Goal: Task Accomplishment & Management: Use online tool/utility

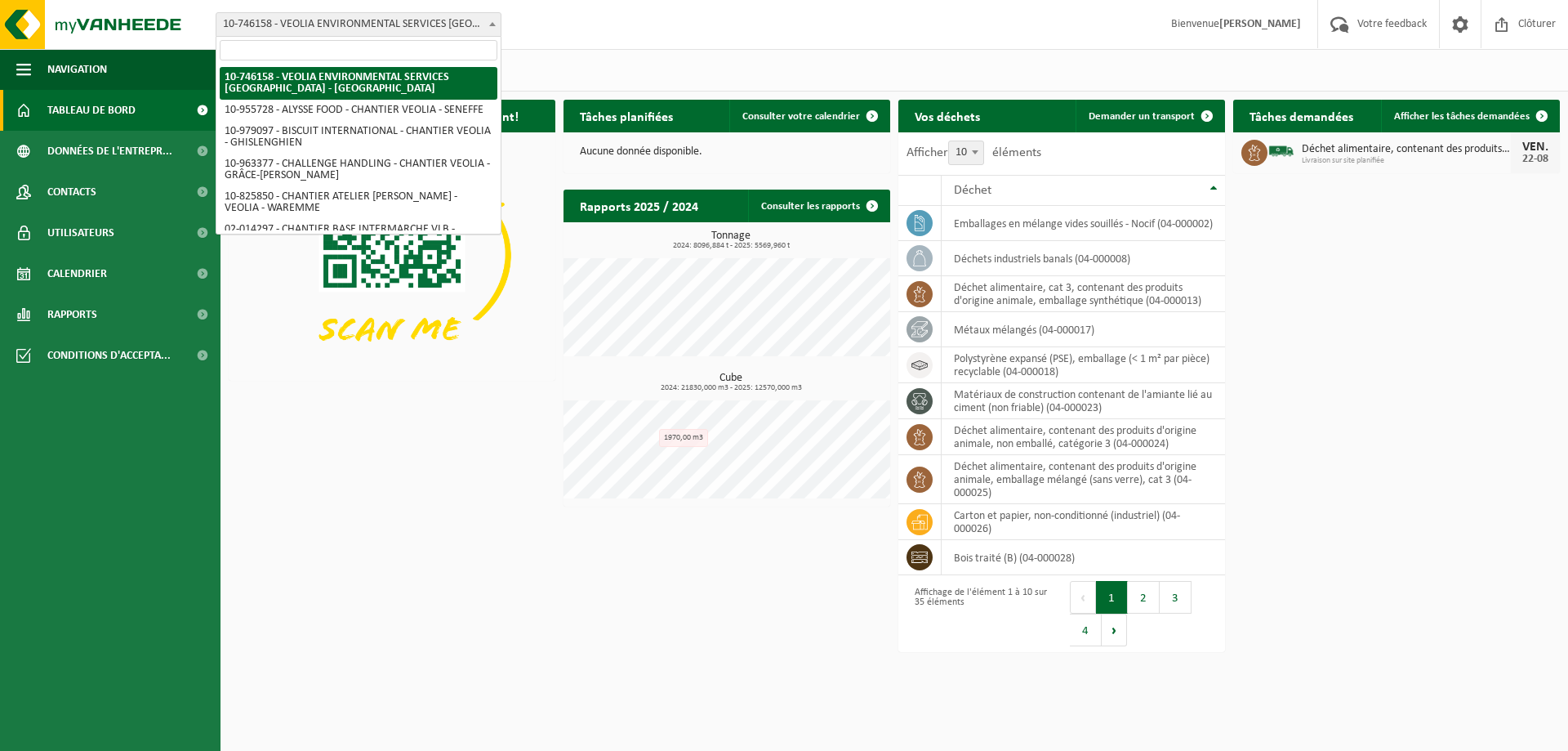
click at [497, 16] on span at bounding box center [493, 23] width 16 height 21
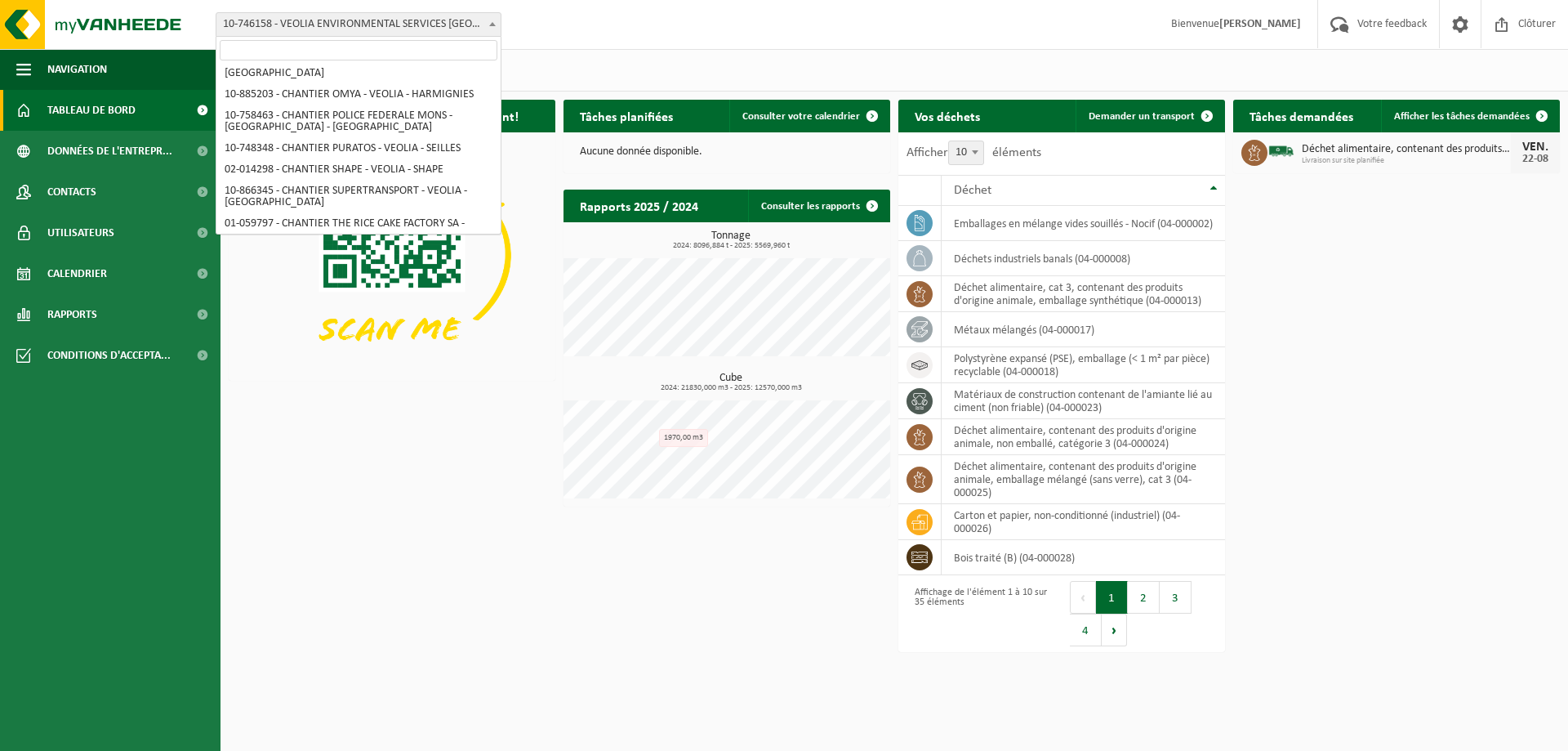
scroll to position [1235, 0]
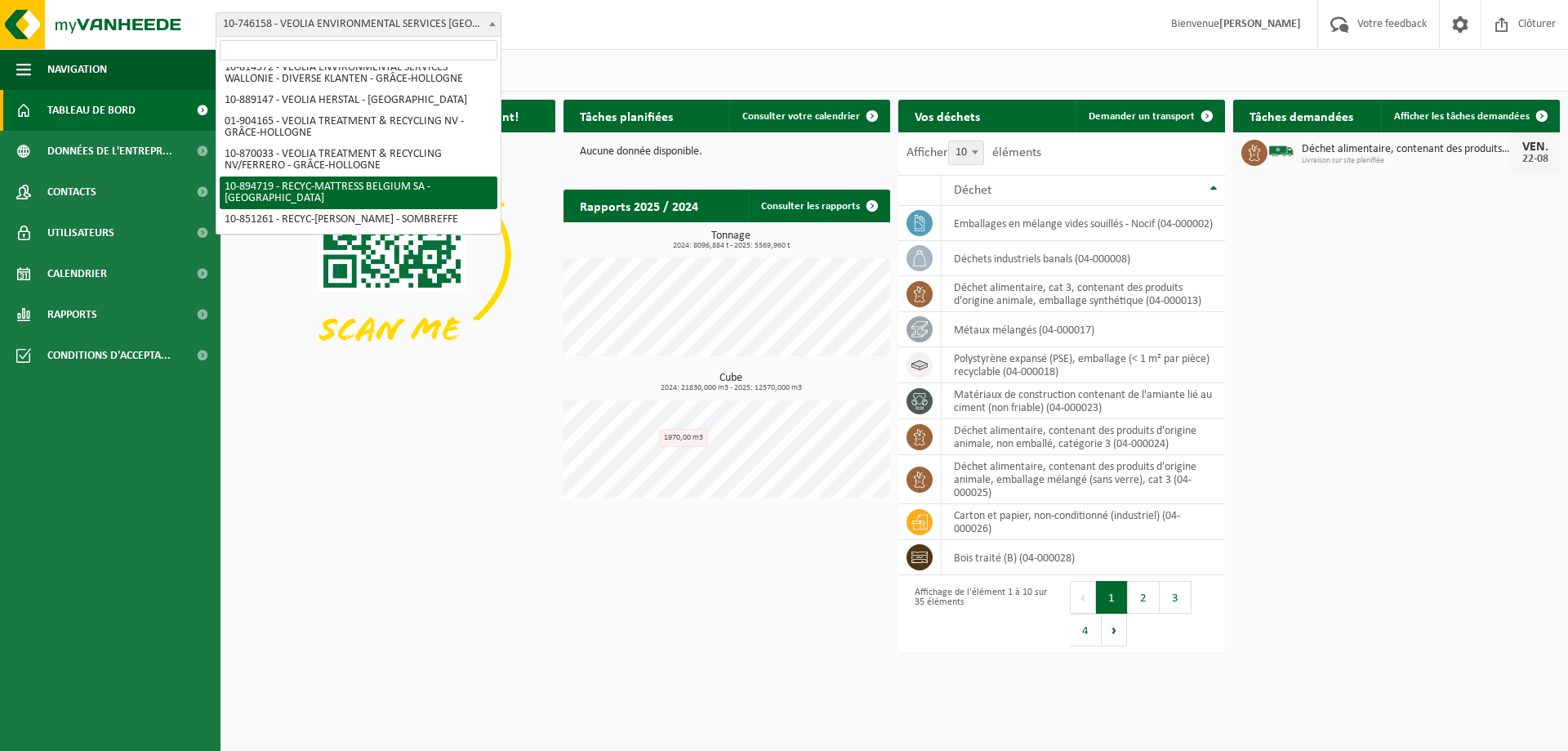
select select "116490"
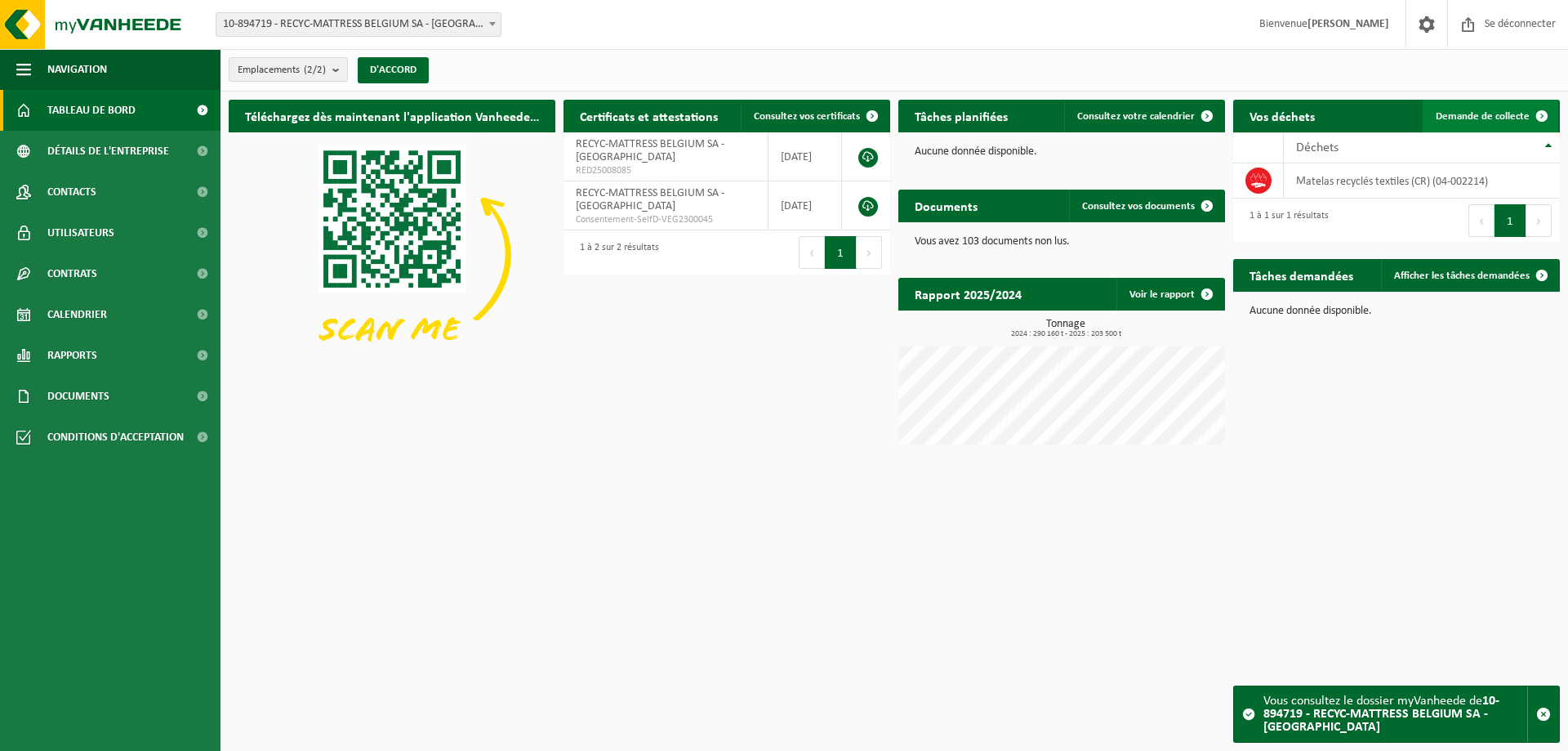
click at [1477, 115] on font "Demande de collecte" at bounding box center [1482, 116] width 94 height 11
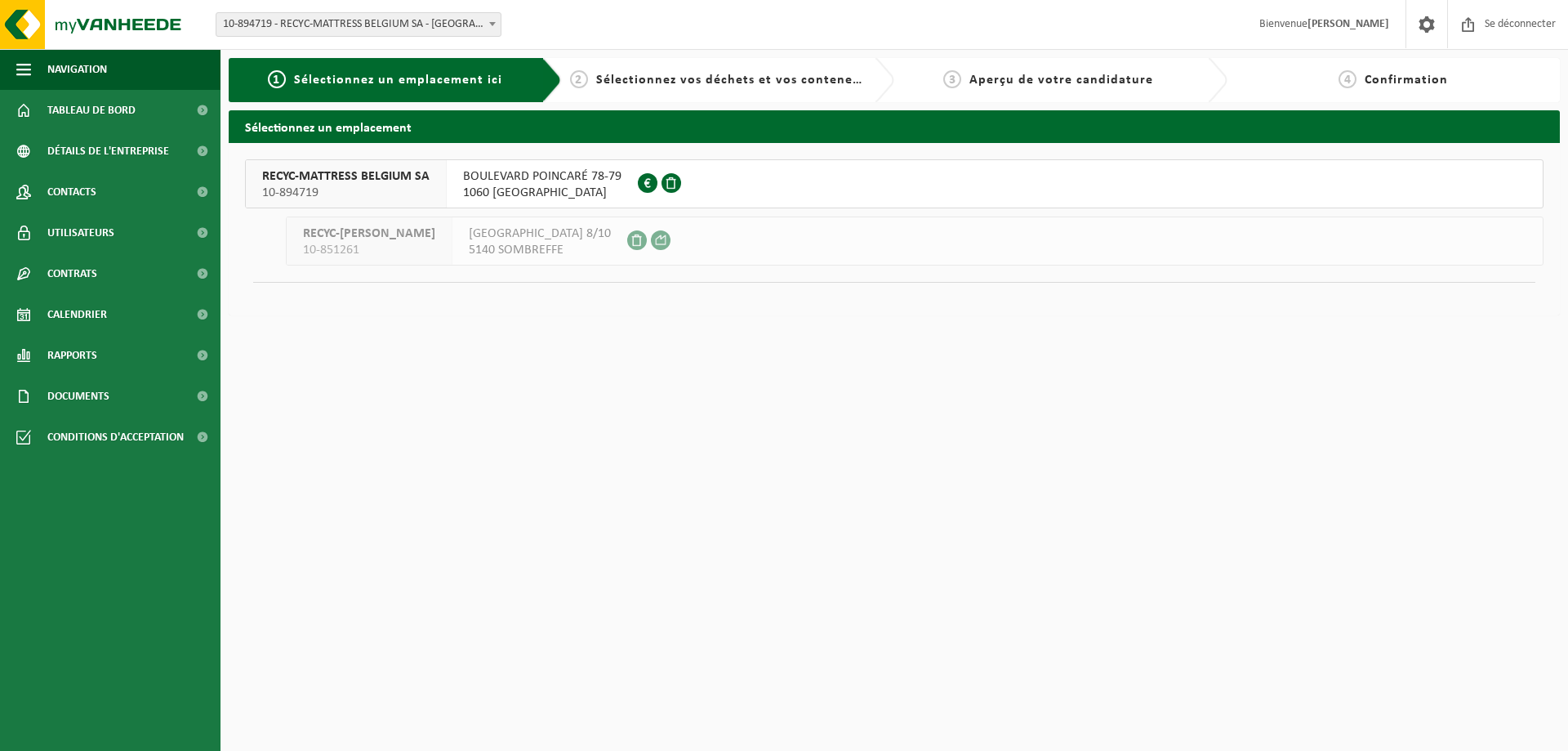
click at [533, 181] on font "BOULEVARD POINCARÉ 78-79" at bounding box center [541, 177] width 158 height 13
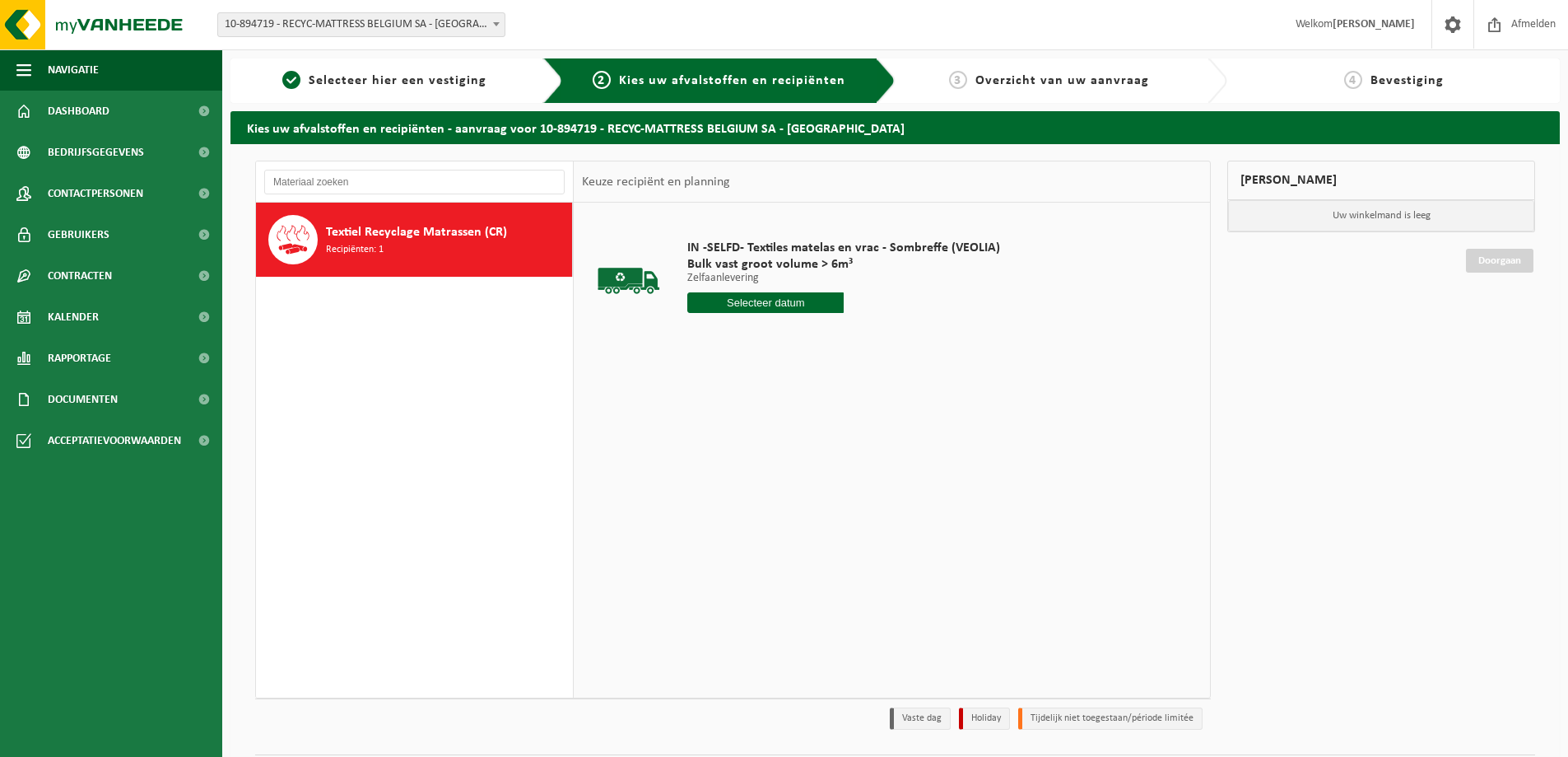
click at [775, 298] on input "text" at bounding box center [766, 302] width 157 height 20
click at [704, 500] on div "25" at bounding box center [702, 502] width 29 height 27
type input "Van [DATE]"
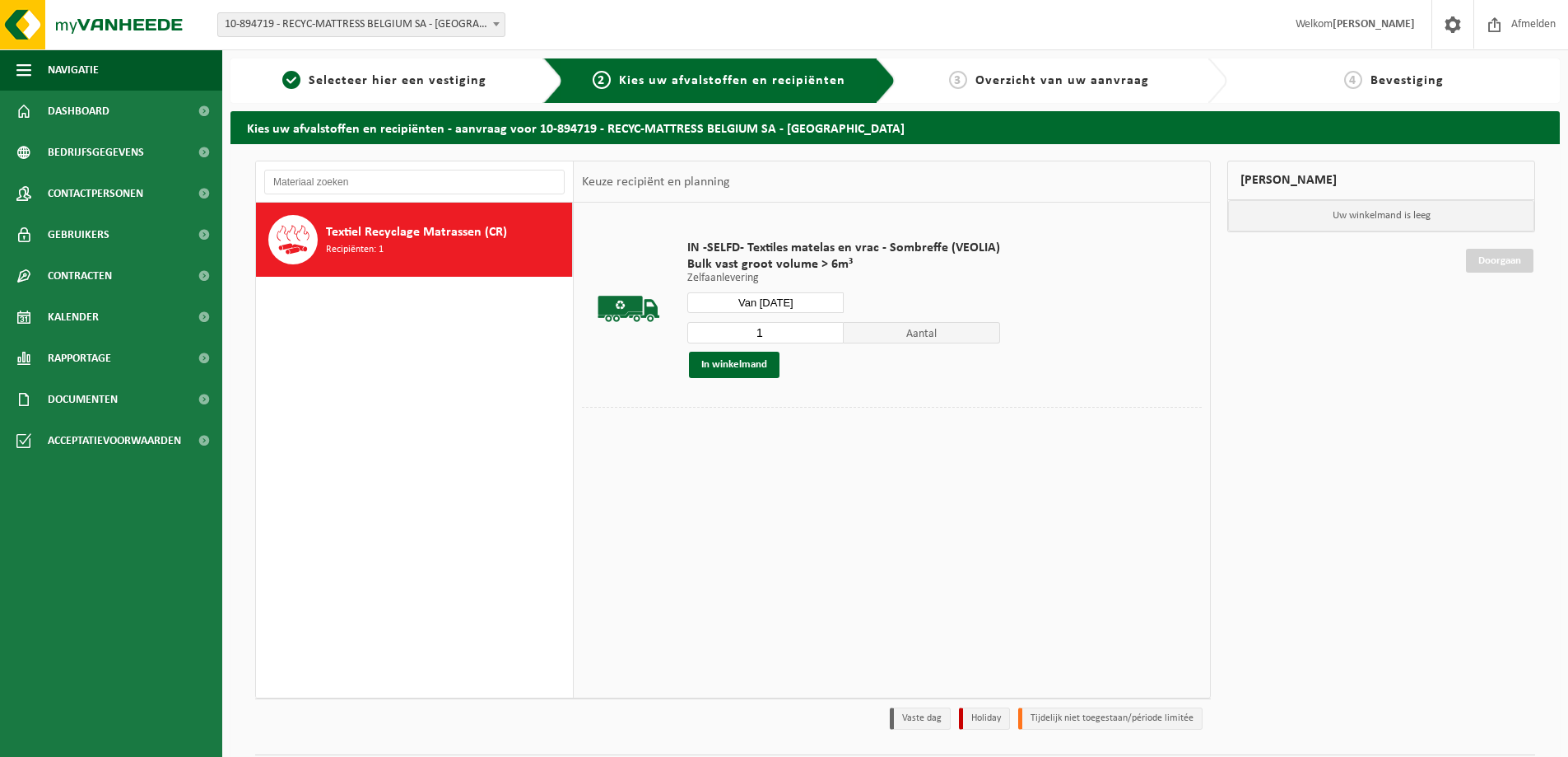
click at [749, 350] on div "1 Aantal In winkelmand" at bounding box center [843, 349] width 312 height 57
click at [743, 367] on button "In winkelmand" at bounding box center [735, 364] width 90 height 27
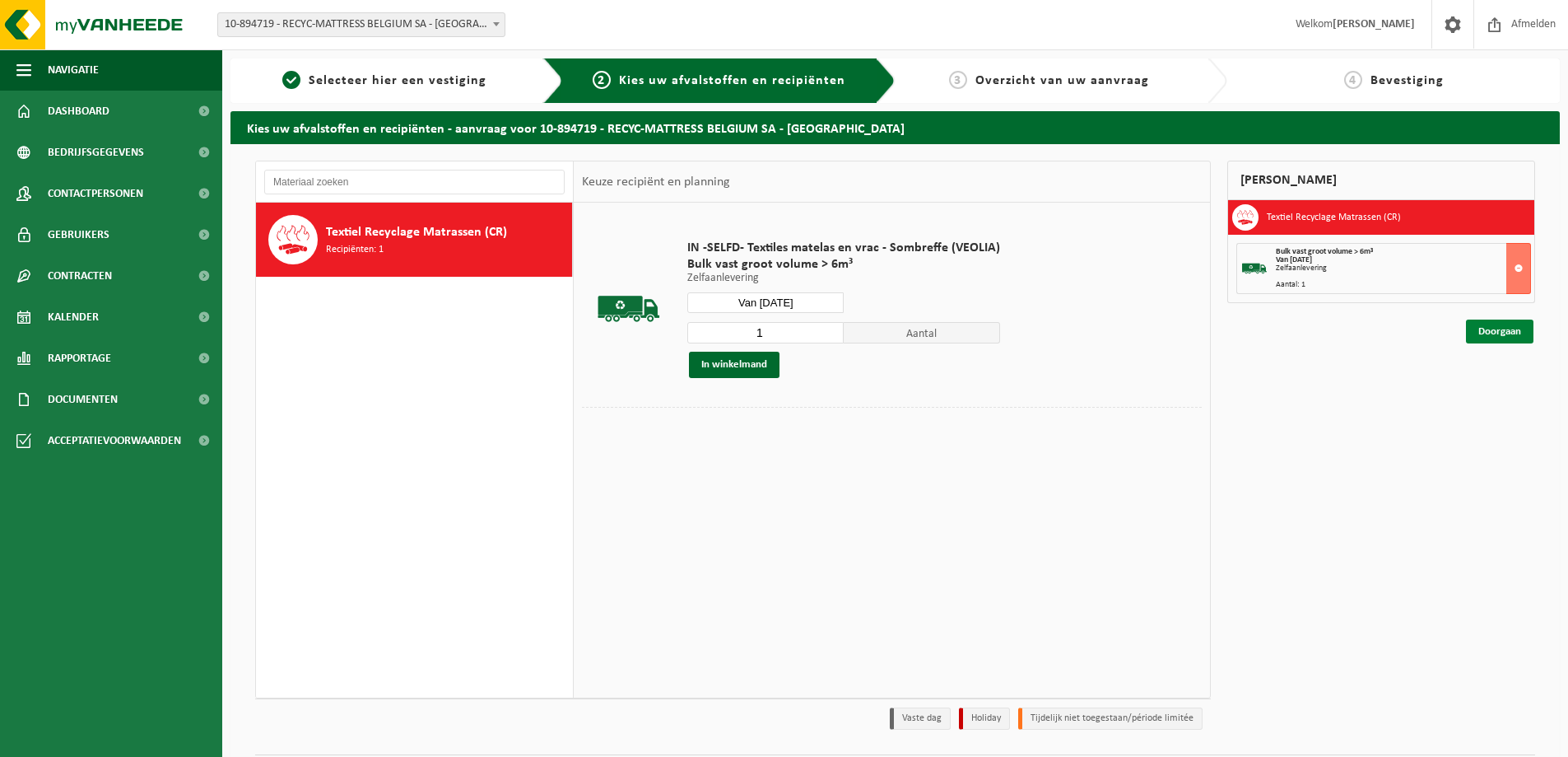
click at [1501, 339] on link "Doorgaan" at bounding box center [1500, 332] width 67 height 24
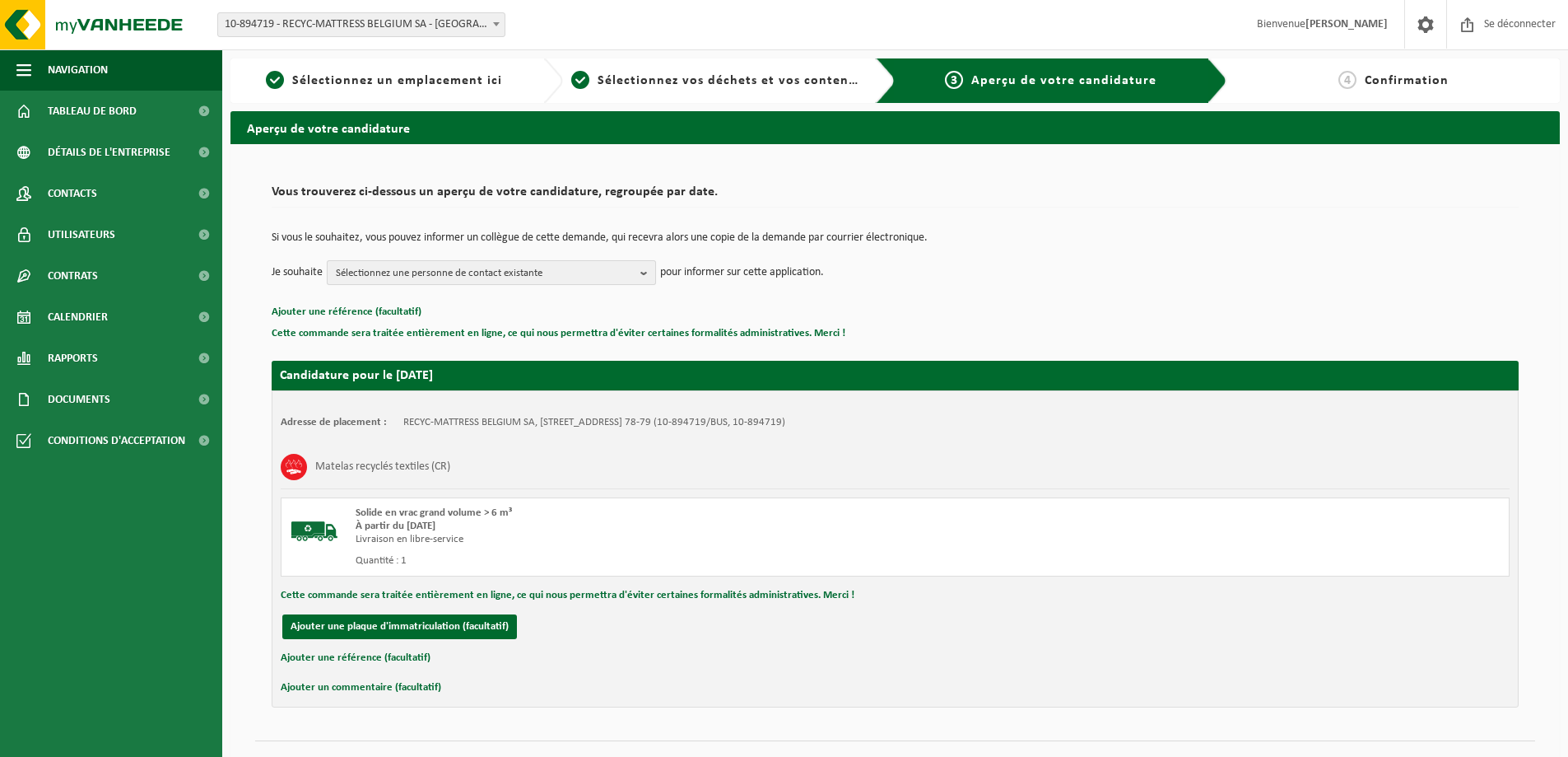
drag, startPoint x: 617, startPoint y: 269, endPoint x: 582, endPoint y: 278, distance: 36.1
click at [616, 269] on span "Sélectionnez une personne de contact existante" at bounding box center [484, 273] width 298 height 25
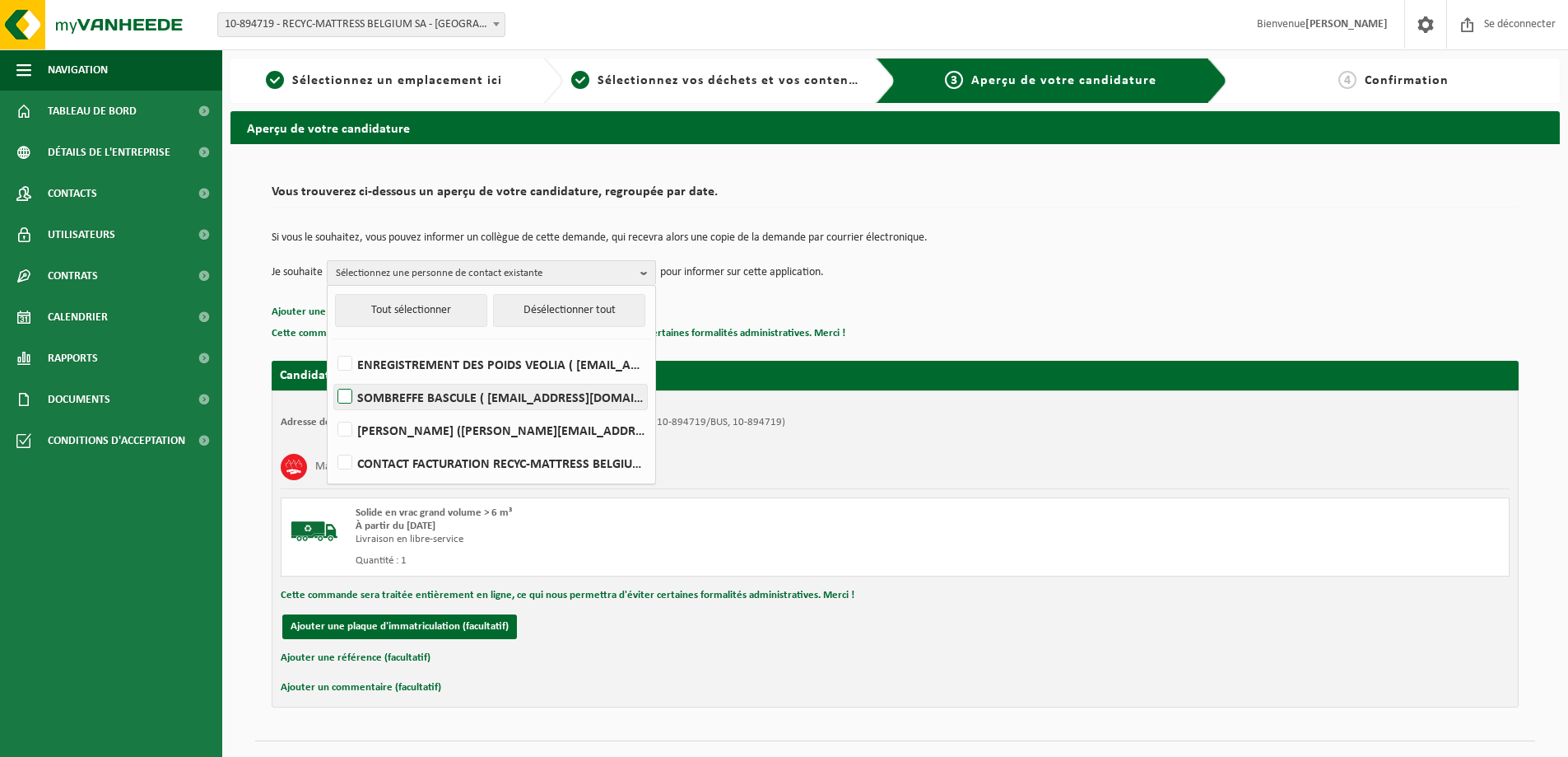
click at [442, 399] on font "SOMBREFFE BASCULE ( [EMAIL_ADDRESS][DOMAIN_NAME] )" at bounding box center [527, 398] width 339 height 13
click at [332, 376] on input "SOMBREFFE BASCULE ( [EMAIL_ADDRESS][DOMAIN_NAME] )" at bounding box center [331, 375] width 1 height 1
checkbox input "true"
click at [981, 458] on div "Matelas recyclés textiles (CR)" at bounding box center [895, 467] width 1229 height 42
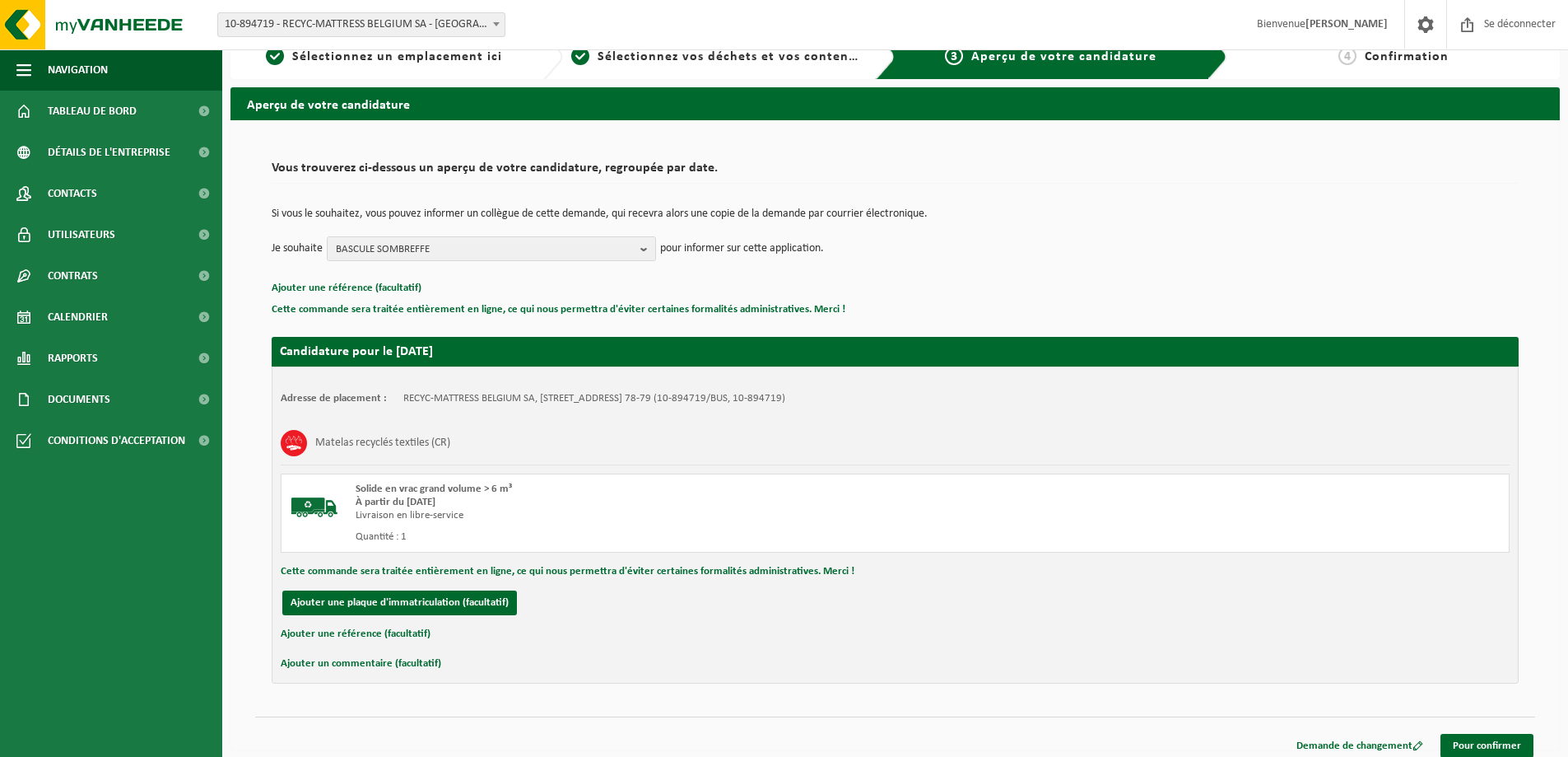
scroll to position [35, 0]
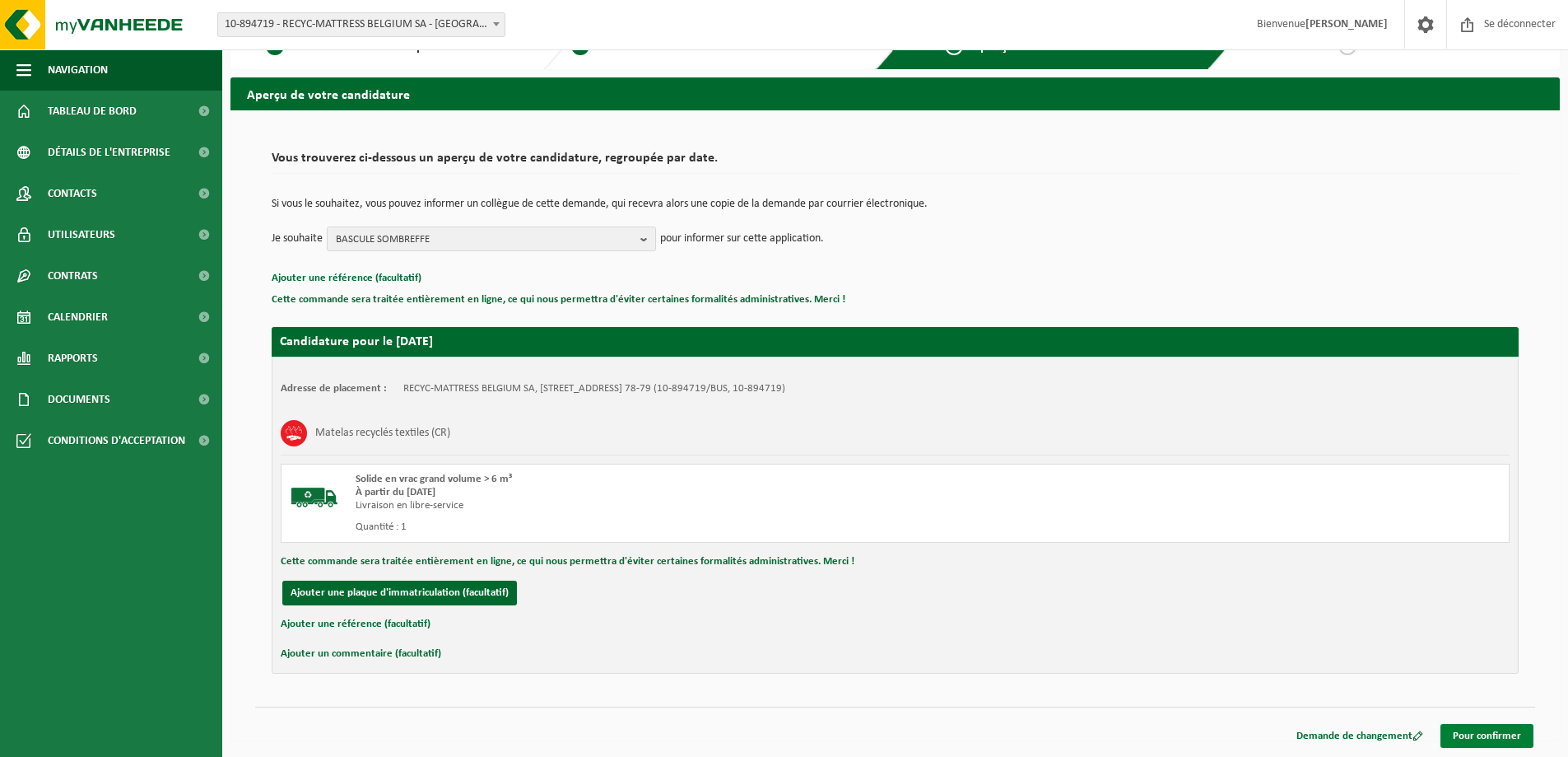
click at [1467, 736] on font "Pour confirmer" at bounding box center [1487, 736] width 68 height 11
